Goal: Task Accomplishment & Management: Manage account settings

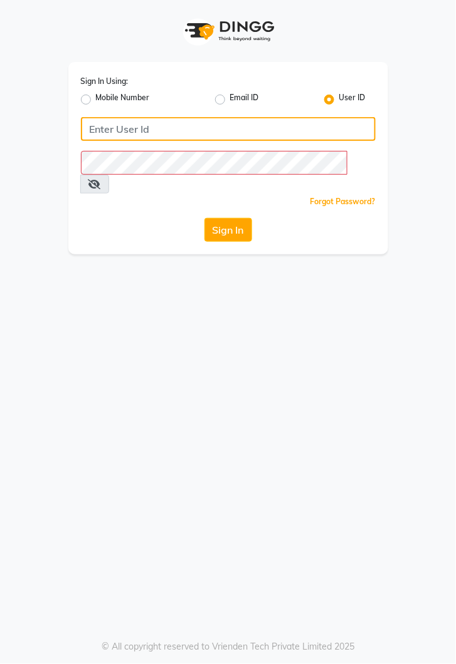
type input "kiros"
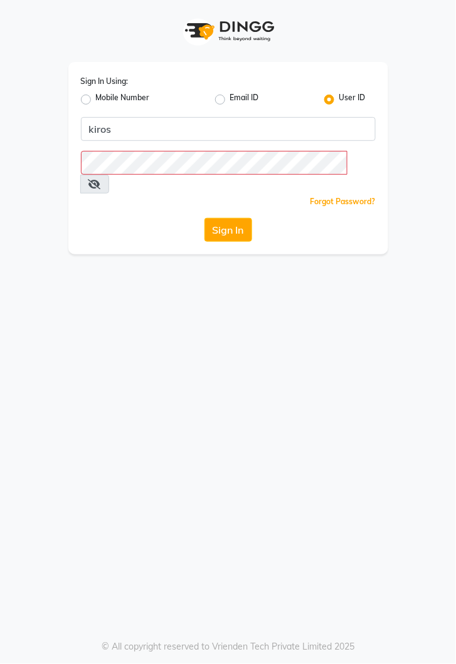
click at [204, 218] on button "Sign In" at bounding box center [228, 230] width 48 height 24
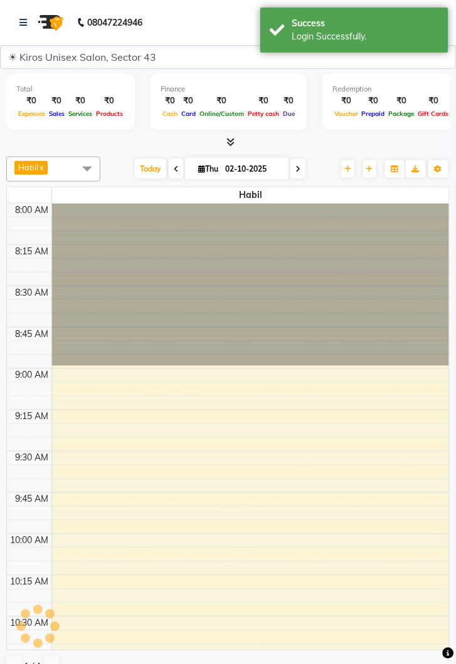
select select "en"
click at [31, 22] on link at bounding box center [25, 22] width 13 height 35
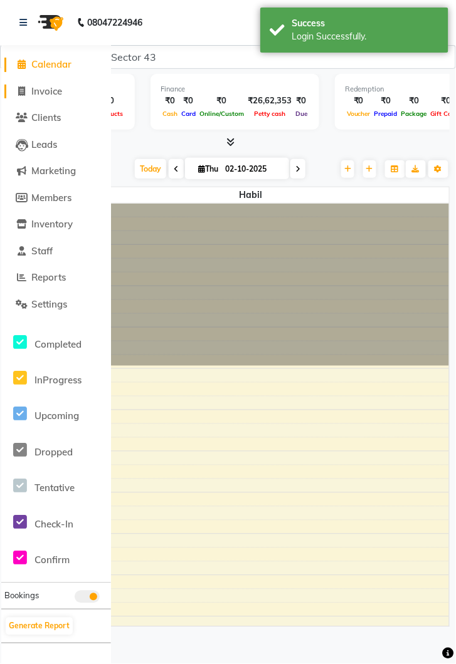
click at [51, 93] on span "Invoice" at bounding box center [46, 91] width 31 height 12
select select "service"
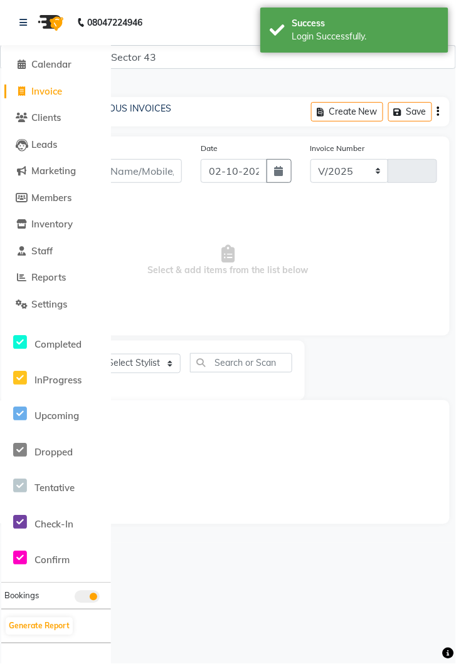
select select "5694"
type input "4277"
click at [31, 24] on link at bounding box center [25, 22] width 13 height 35
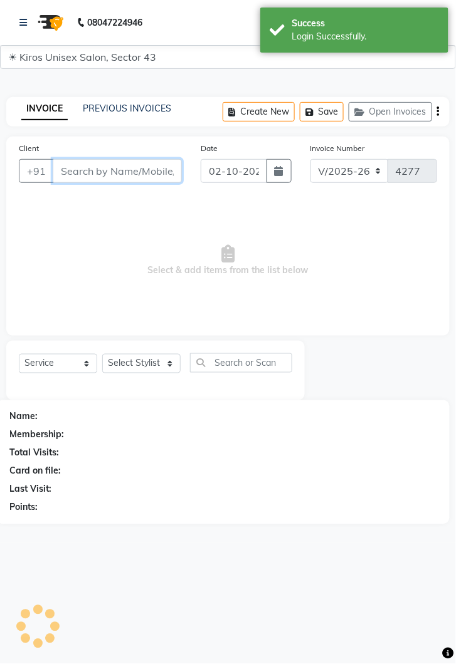
click at [118, 174] on input "Client" at bounding box center [117, 171] width 129 height 24
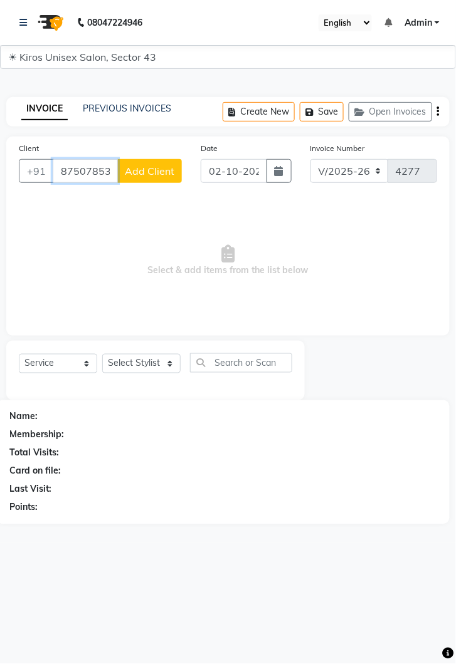
type input "8750785345"
click at [29, 24] on link at bounding box center [25, 22] width 13 height 35
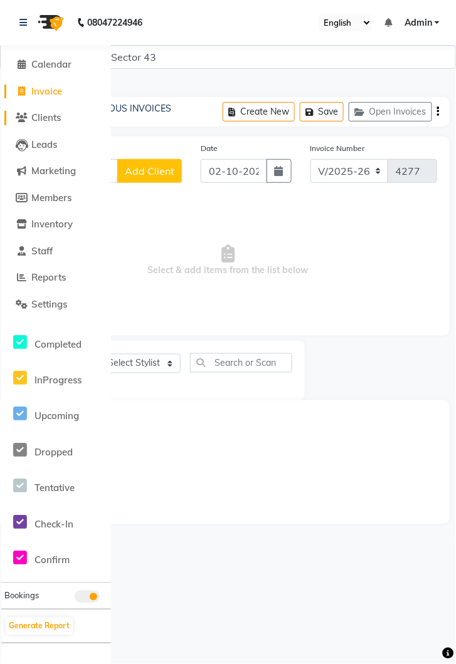
click at [55, 122] on span "Clients" at bounding box center [45, 118] width 29 height 12
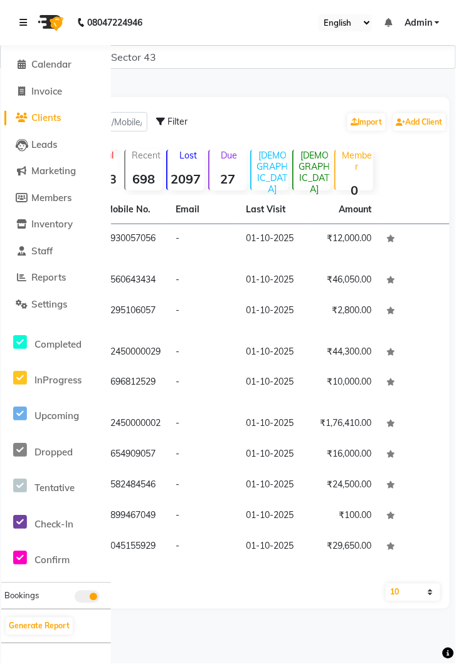
click at [29, 15] on link at bounding box center [25, 22] width 13 height 35
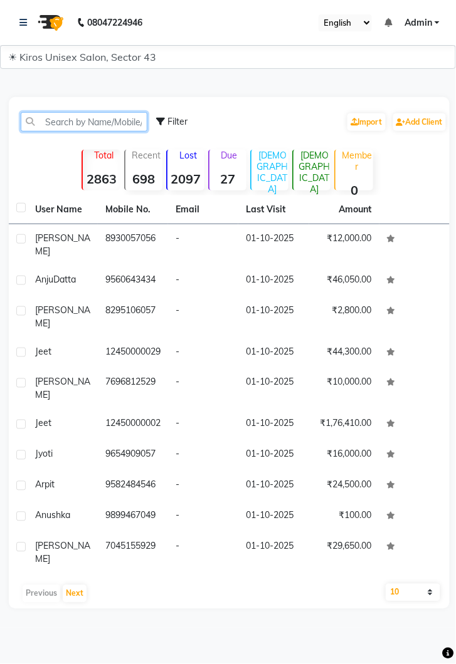
click at [101, 123] on input "text" at bounding box center [84, 121] width 127 height 19
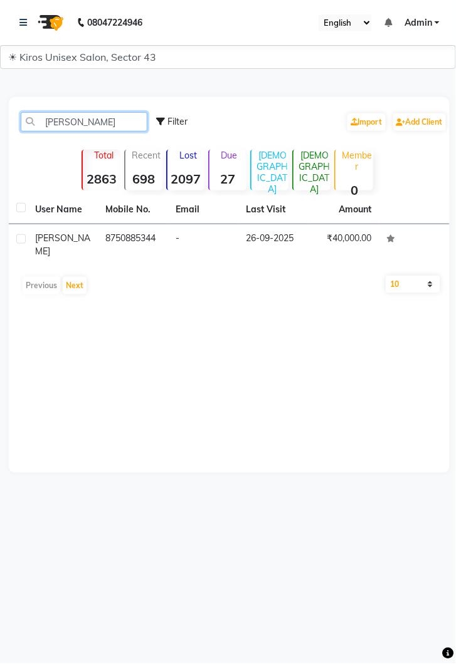
type input "[PERSON_NAME]"
click at [340, 239] on td "₹40,000.00" at bounding box center [344, 244] width 70 height 41
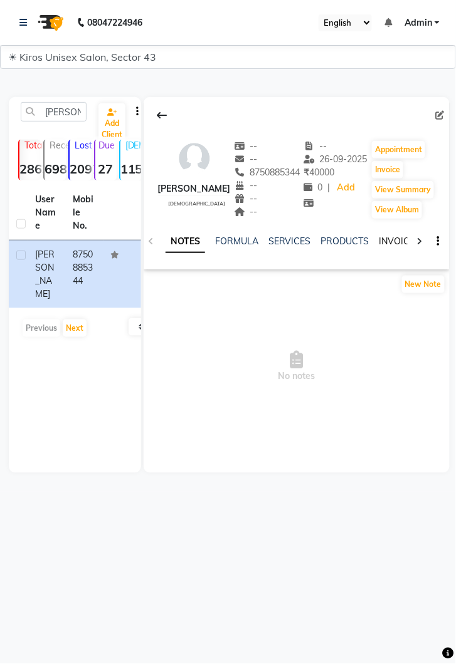
click at [389, 240] on link "INVOICES" at bounding box center [399, 241] width 41 height 11
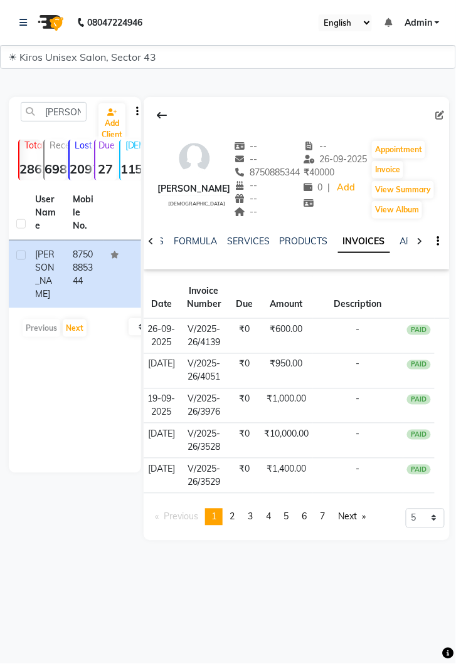
click at [284, 342] on td "₹600.00" at bounding box center [286, 336] width 53 height 35
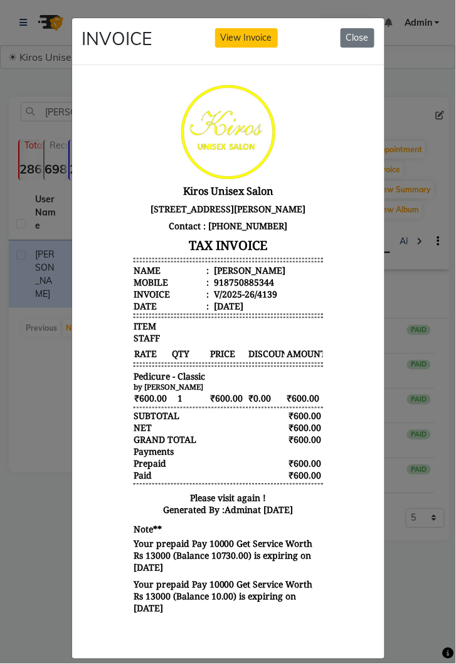
scroll to position [9, 0]
click at [358, 48] on button "Close" at bounding box center [357, 37] width 34 height 19
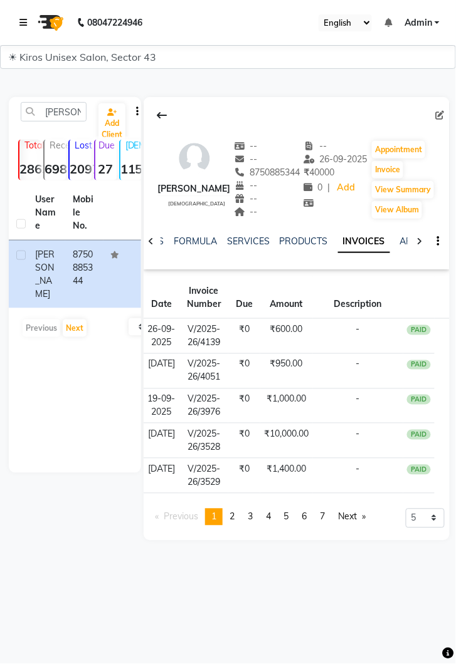
click at [29, 18] on link at bounding box center [25, 22] width 13 height 35
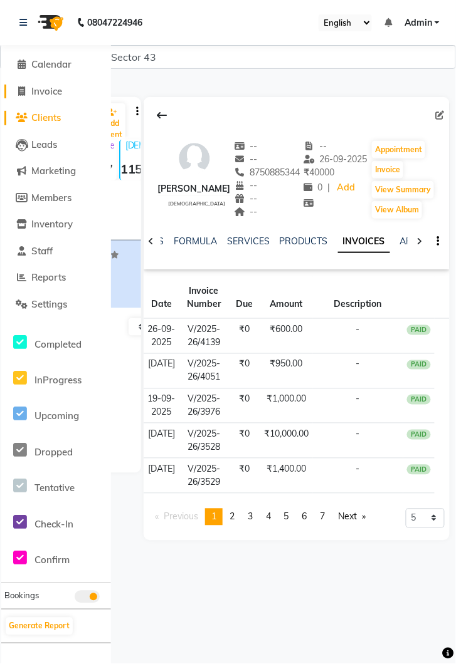
click at [44, 88] on span "Invoice" at bounding box center [46, 91] width 31 height 12
select select "service"
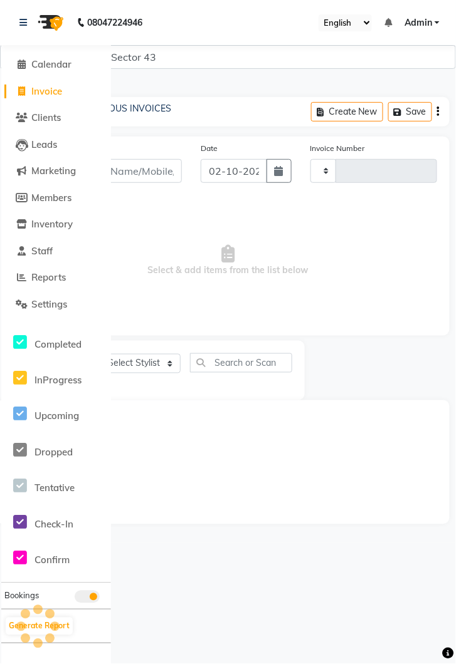
type input "4277"
select select "5694"
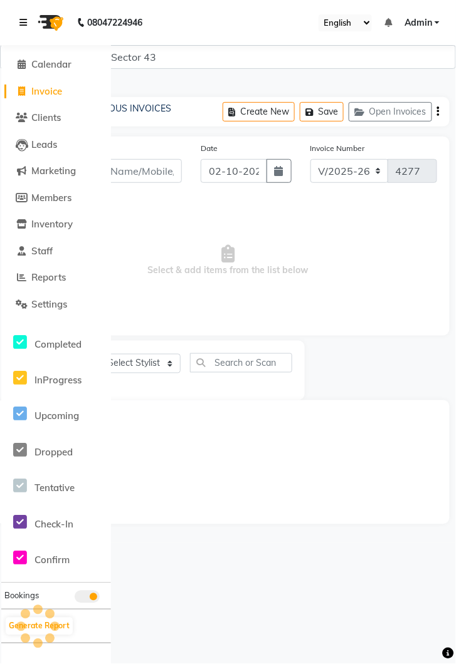
click at [29, 13] on link at bounding box center [25, 22] width 13 height 35
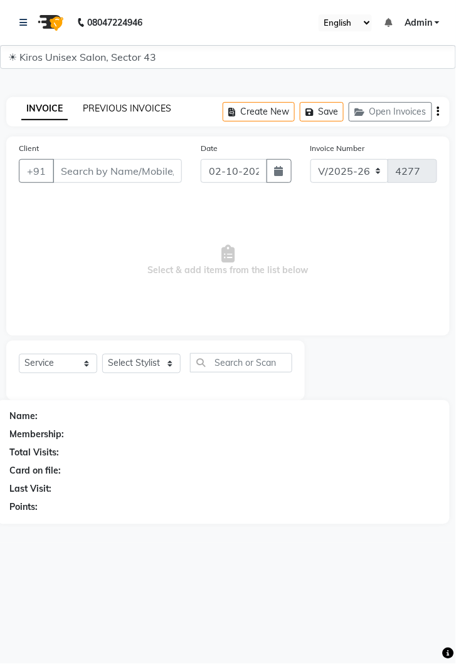
click at [131, 110] on link "PREVIOUS INVOICES" at bounding box center [127, 108] width 88 height 11
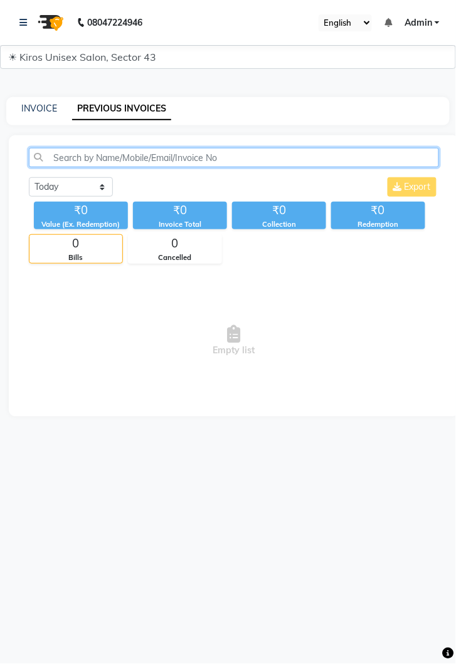
click at [133, 158] on input "text" at bounding box center [234, 157] width 410 height 19
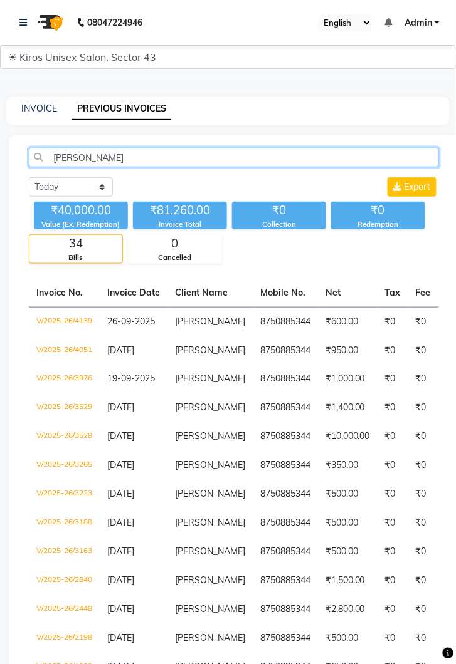
type input "[PERSON_NAME]"
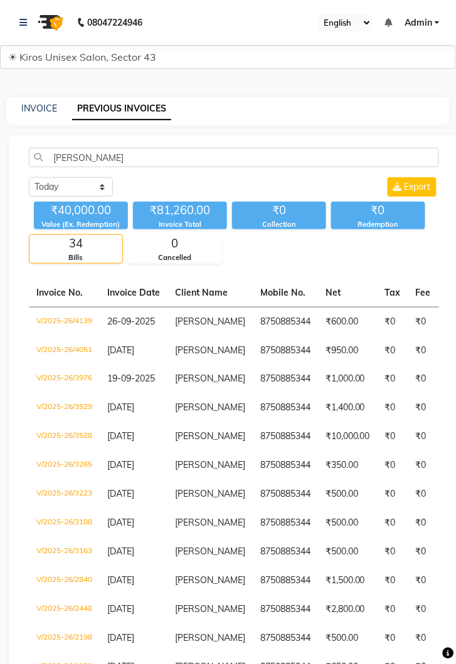
click at [336, 325] on td "₹600.00" at bounding box center [348, 321] width 60 height 29
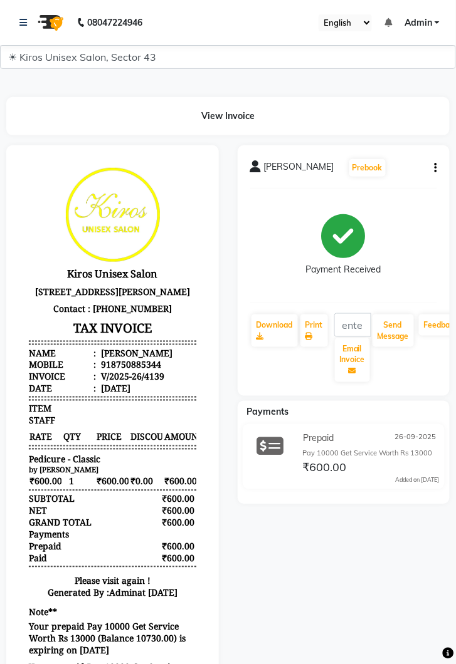
click at [432, 172] on button "button" at bounding box center [433, 168] width 8 height 13
click at [386, 139] on div "Cancel Invoice" at bounding box center [373, 137] width 86 height 16
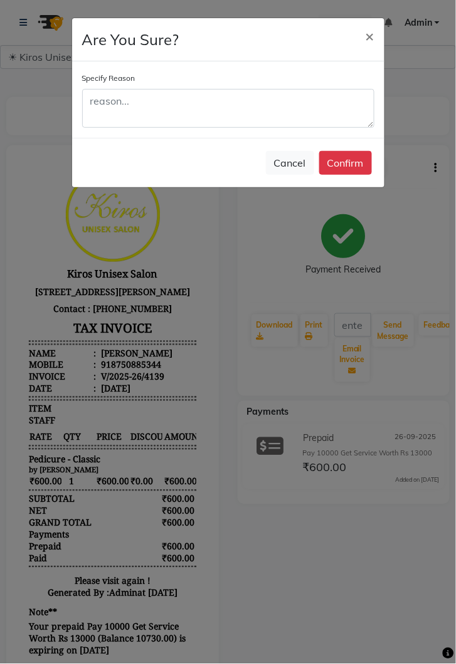
click at [368, 39] on span "×" at bounding box center [369, 35] width 9 height 19
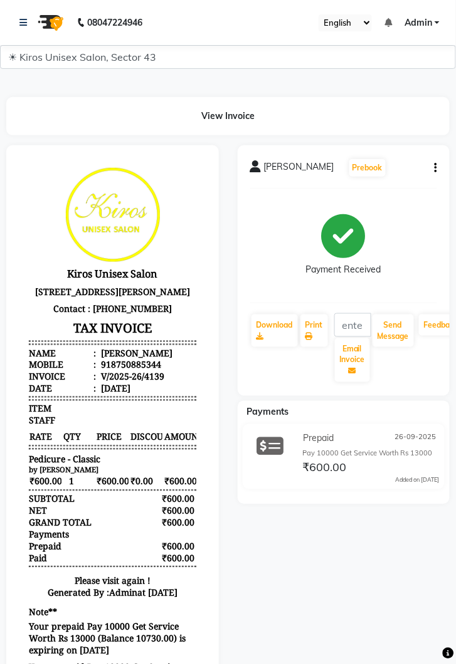
click at [431, 170] on button "button" at bounding box center [433, 168] width 8 height 13
click at [374, 189] on div "Edit Invoice" at bounding box center [373, 184] width 86 height 16
select select "service"
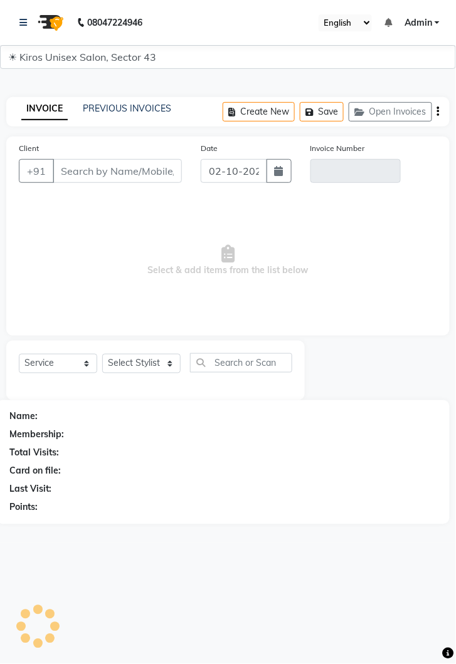
type input "8750885344"
type input "V/2025-26/4139"
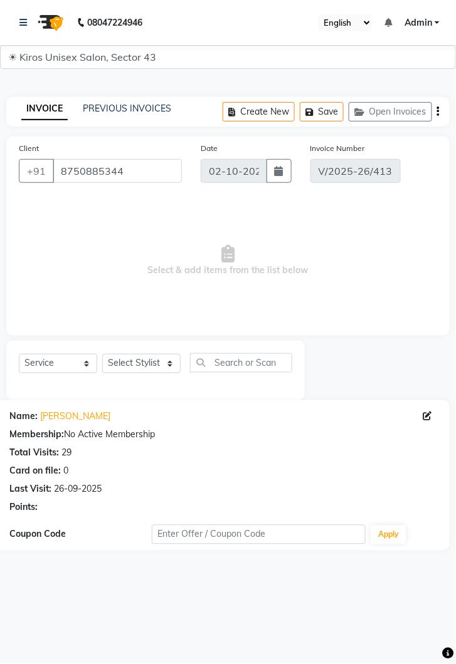
type input "26-09-2025"
select select "select"
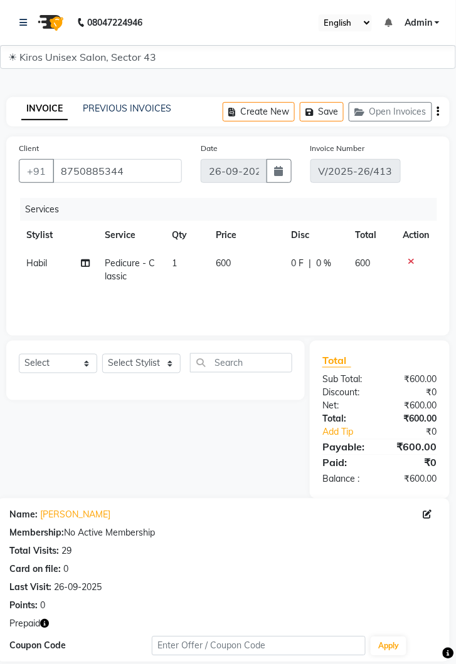
click at [233, 263] on td "600" at bounding box center [246, 269] width 75 height 41
select select "69096"
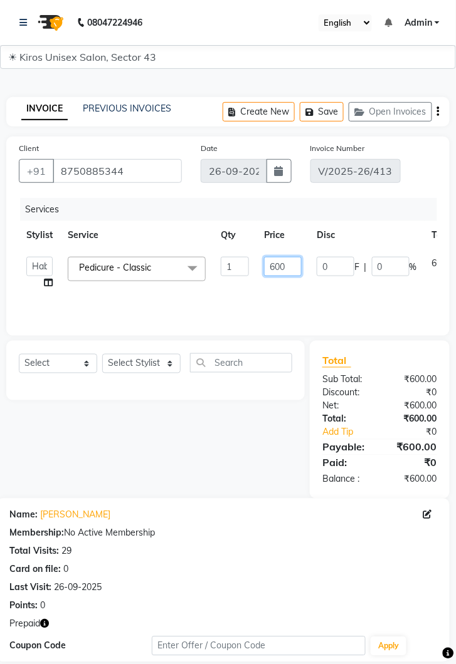
click at [288, 267] on input "600" at bounding box center [283, 266] width 38 height 19
type input "6"
type input "500"
click at [328, 295] on div "Services Stylist Service Qty Price Disc Total Action Deepak Gunjan Habil Imran …" at bounding box center [228, 260] width 418 height 125
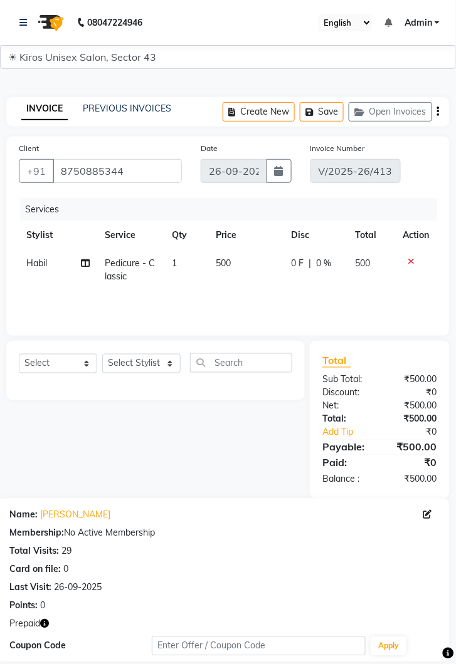
scroll to position [134, 0]
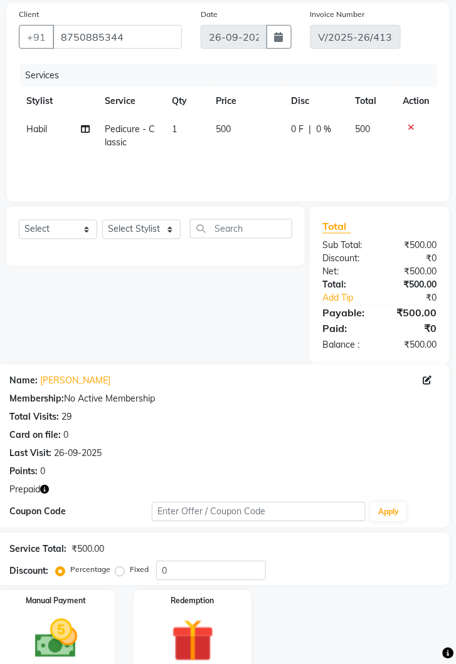
click at [195, 635] on img at bounding box center [193, 641] width 70 height 53
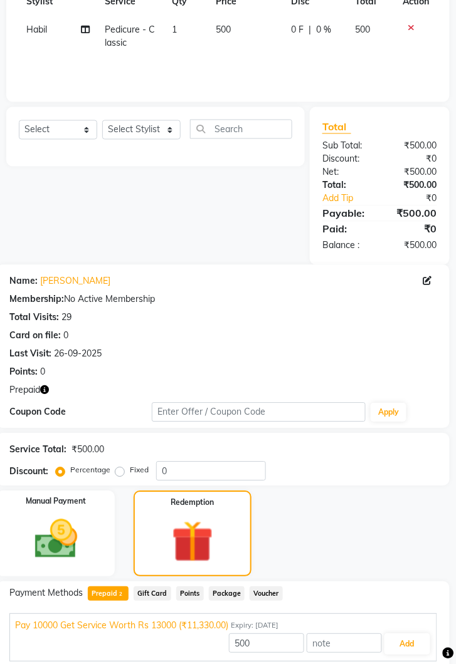
scroll to position [254, 0]
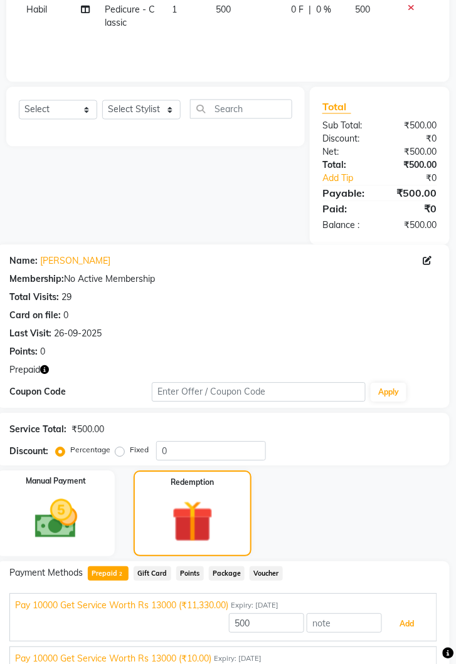
click at [410, 619] on button "Add" at bounding box center [407, 624] width 46 height 21
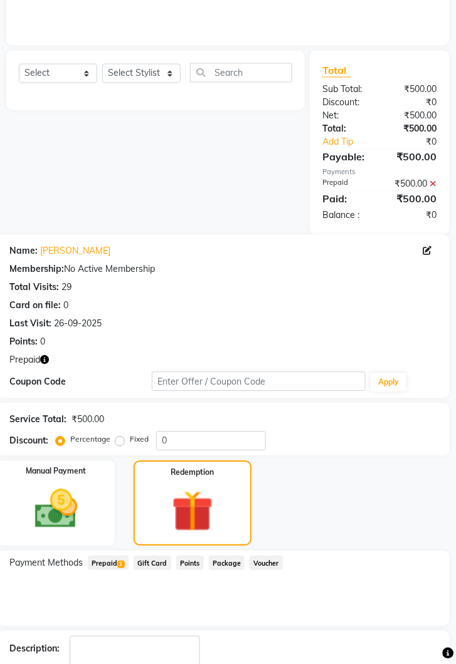
scroll to position [293, 0]
